Goal: Task Accomplishment & Management: Manage account settings

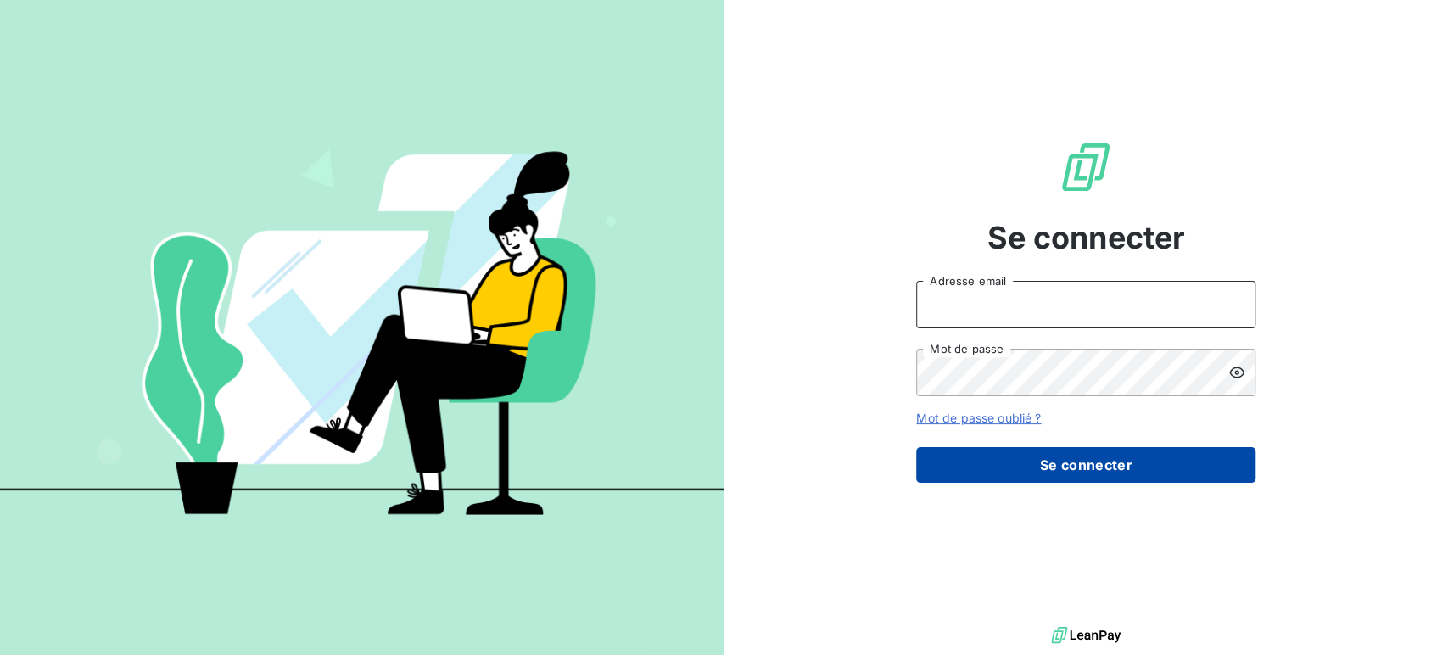
type input "[EMAIL_ADDRESS][DOMAIN_NAME]"
click at [1091, 469] on button "Se connecter" at bounding box center [1085, 465] width 339 height 36
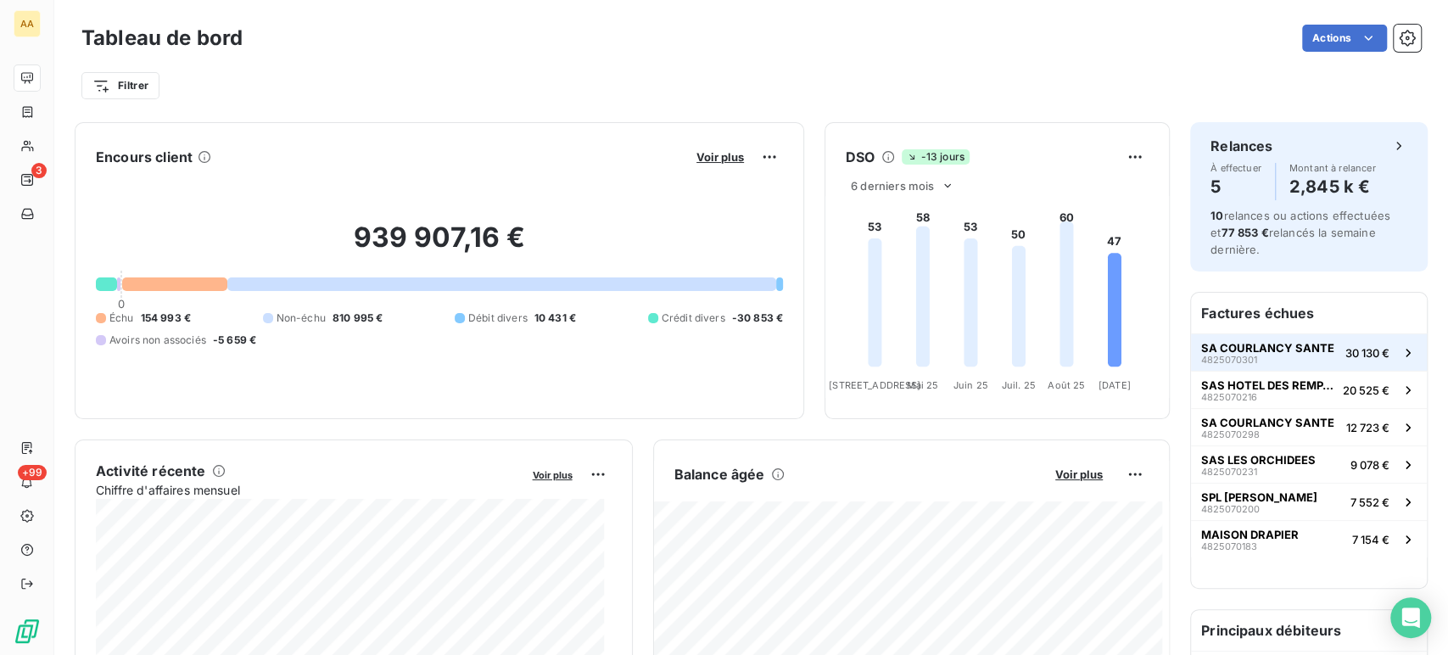
click at [1298, 357] on div "SA COURLANCY SANTE 4825070301" at bounding box center [1267, 353] width 133 height 24
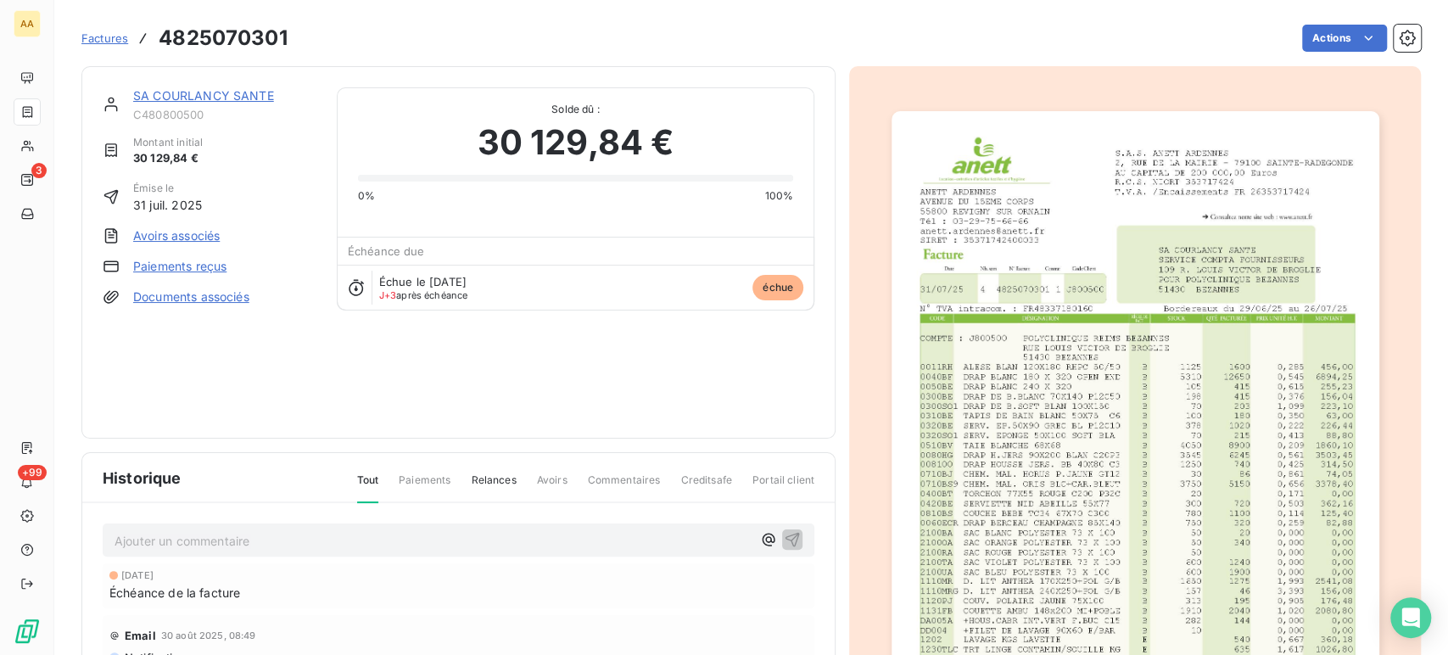
click at [1038, 359] on img "button" at bounding box center [1135, 456] width 488 height 690
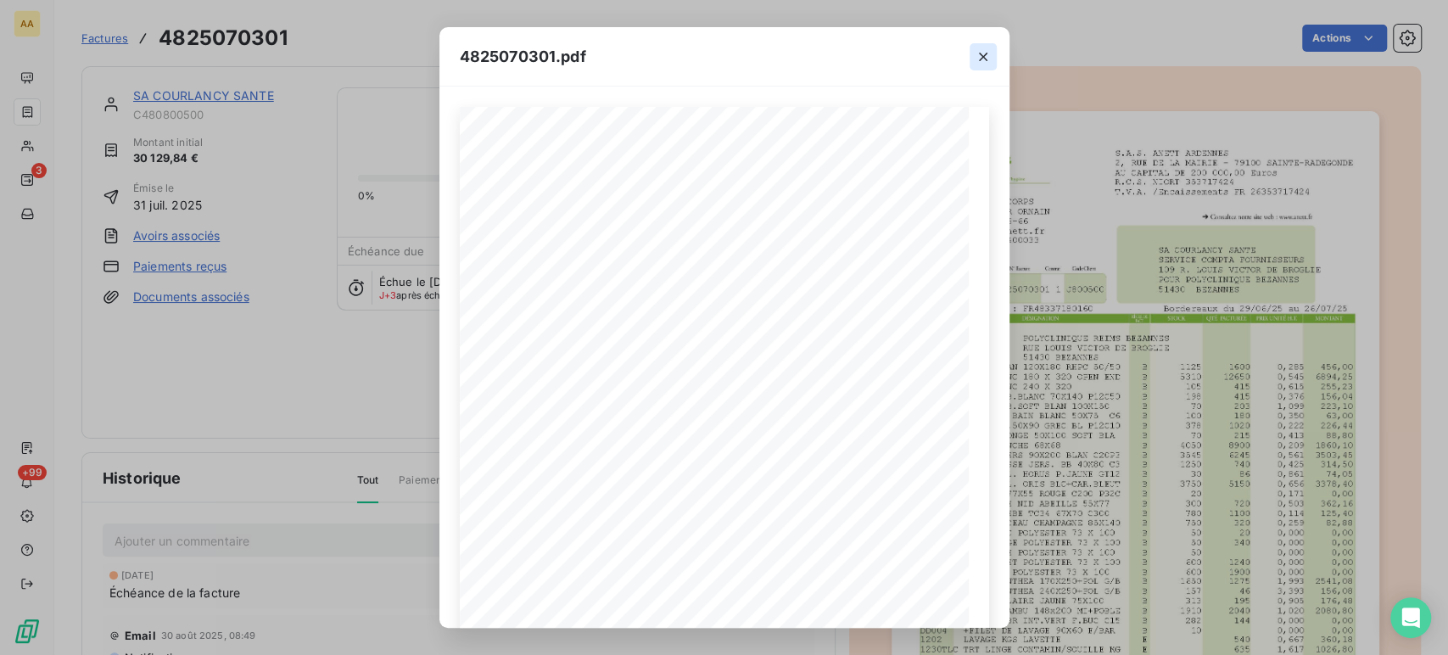
click at [985, 59] on icon "button" at bounding box center [983, 57] width 8 height 8
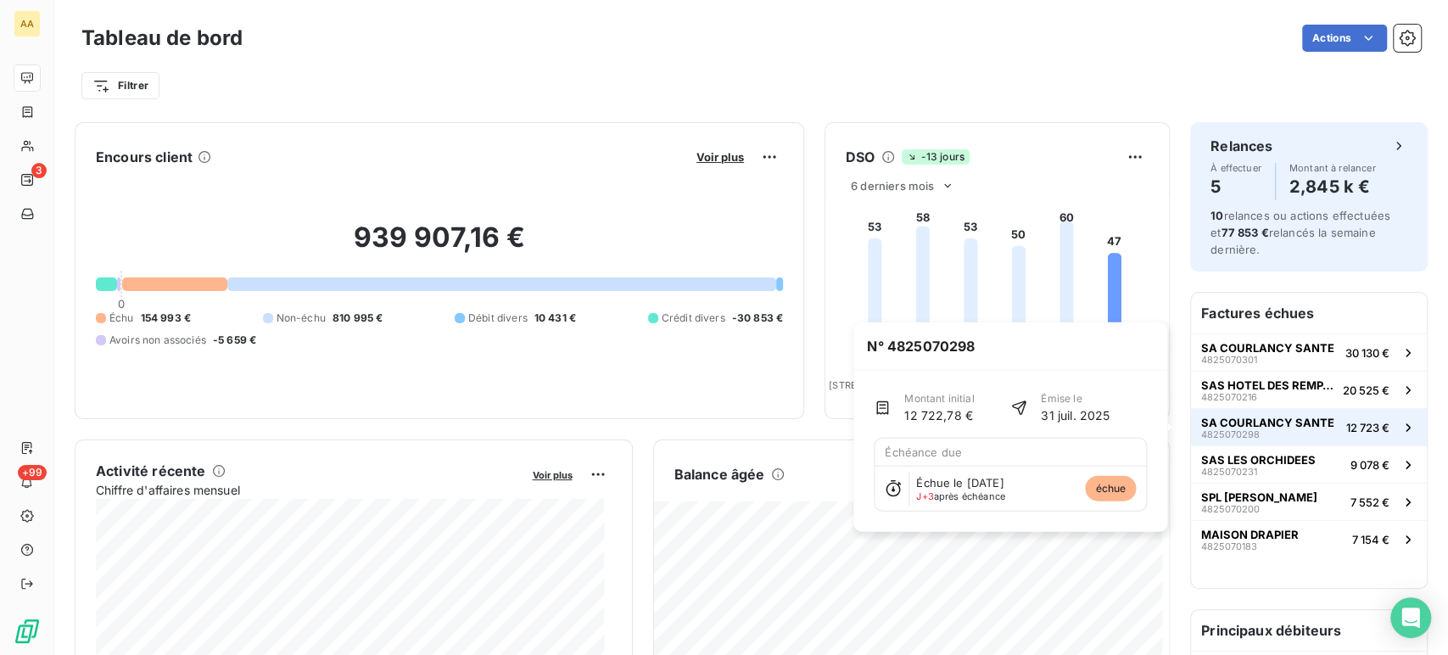
click at [1297, 430] on div "SA COURLANCY SANTE 4825070298" at bounding box center [1267, 428] width 133 height 24
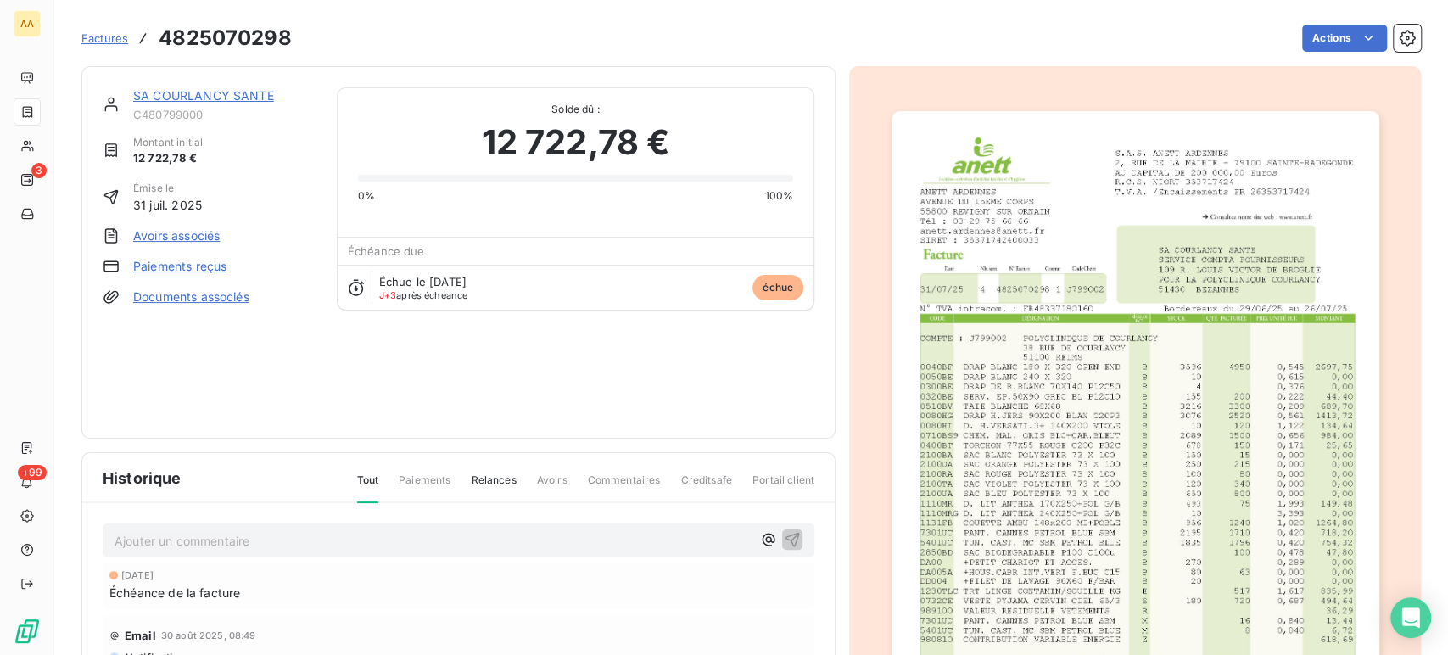
click at [1153, 310] on img "button" at bounding box center [1135, 456] width 488 height 690
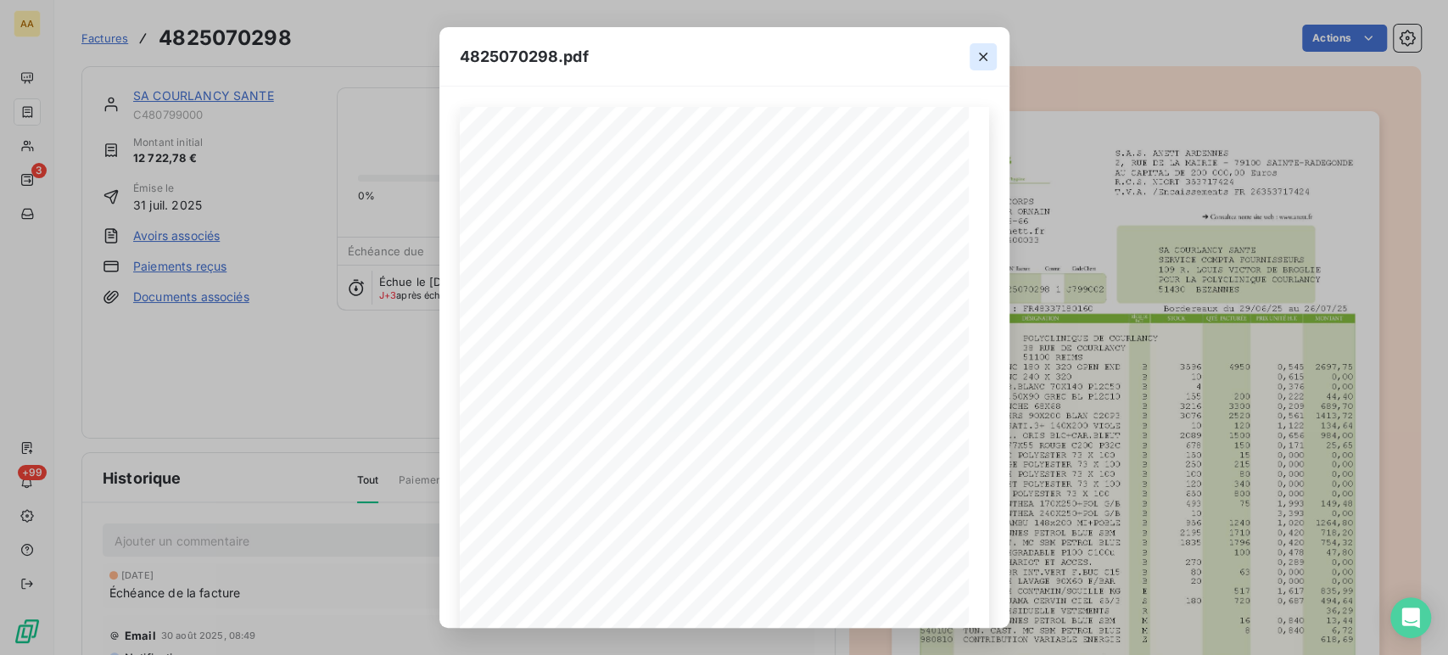
click at [985, 60] on icon "button" at bounding box center [982, 56] width 17 height 17
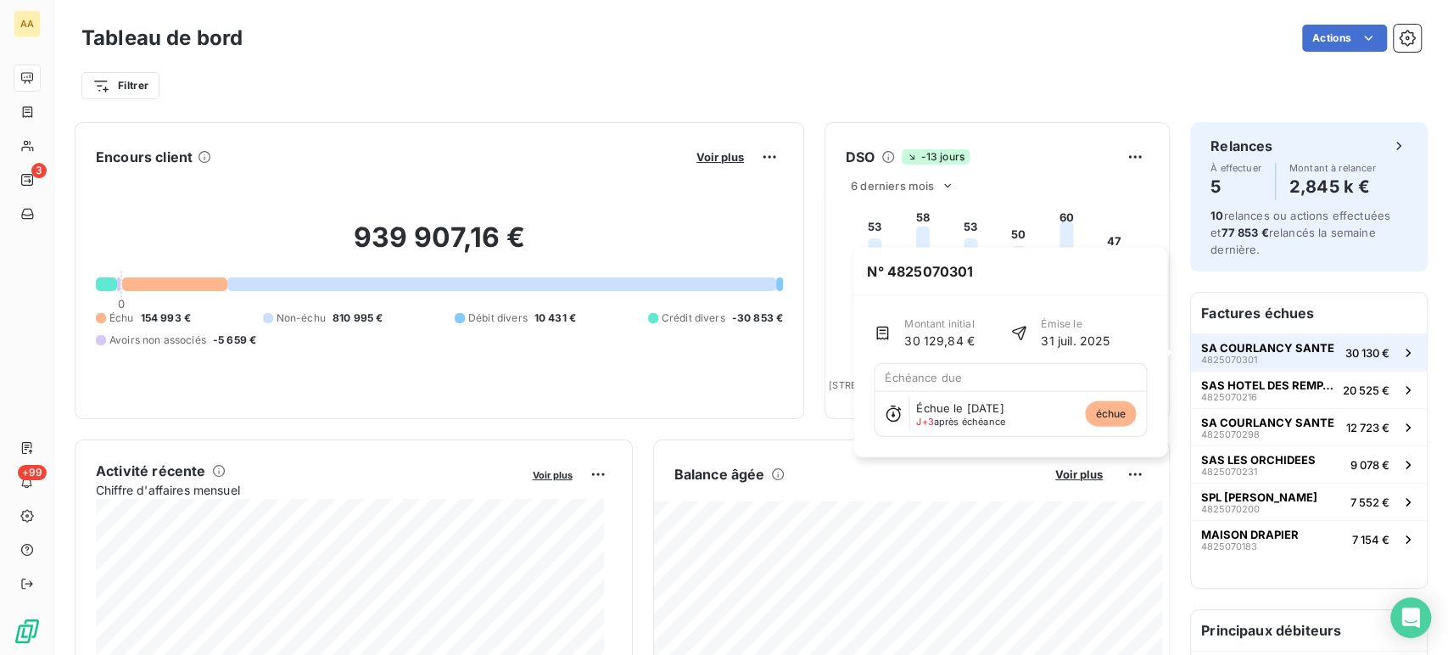
click at [1236, 349] on span "SA COURLANCY SANTE" at bounding box center [1267, 348] width 133 height 14
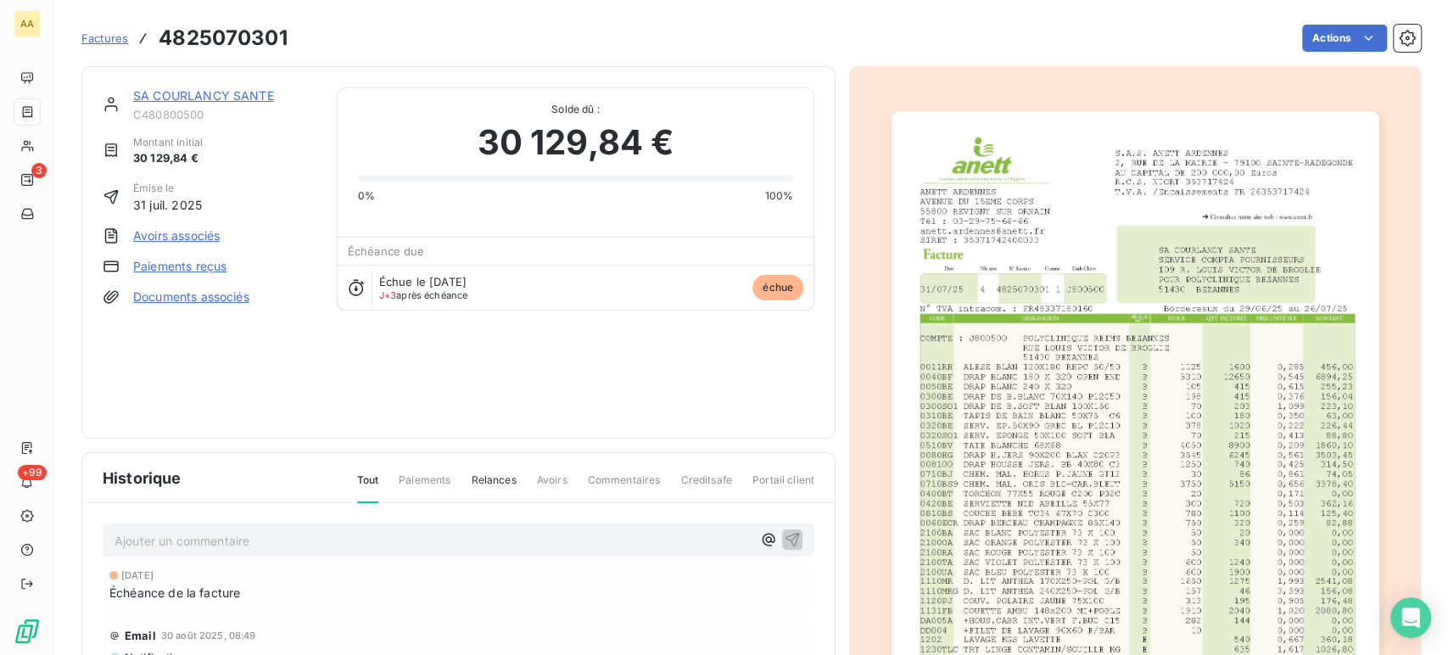
click at [1175, 342] on img "button" at bounding box center [1135, 456] width 488 height 690
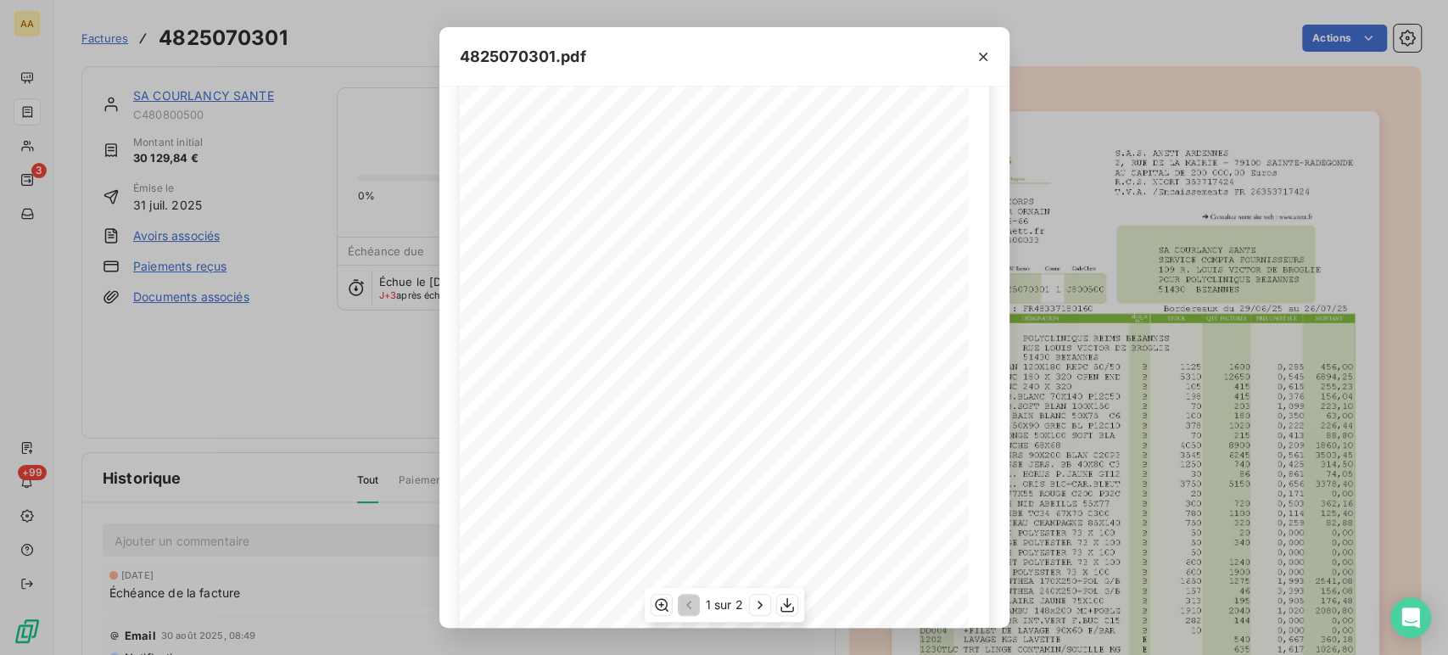
scroll to position [125, 0]
click at [974, 52] on icon "button" at bounding box center [982, 56] width 17 height 17
